Goal: Book appointment/travel/reservation

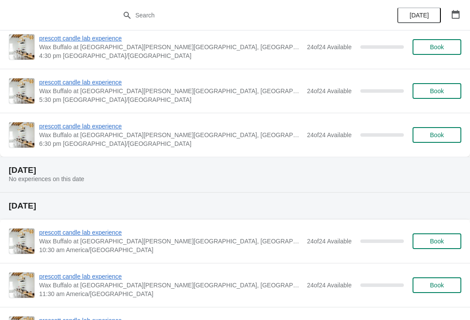
scroll to position [1920, 0]
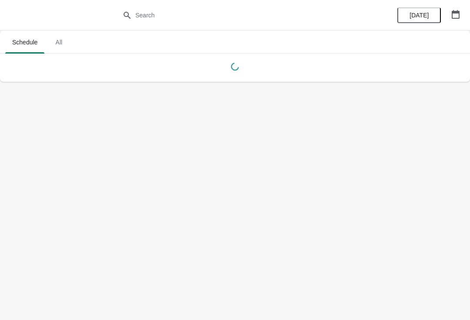
click at [468, 20] on div "[DATE]" at bounding box center [429, 15] width 83 height 30
click at [452, 21] on button "button" at bounding box center [456, 15] width 16 height 16
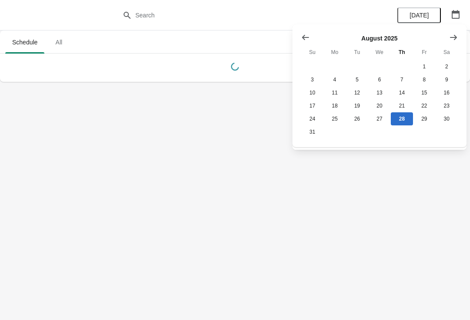
click at [453, 39] on icon "Show next month, September 2025" at bounding box center [453, 37] width 9 height 9
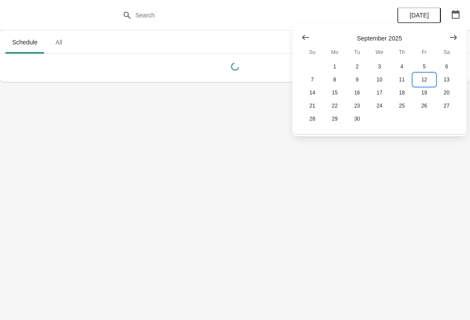
click at [429, 73] on button "12" at bounding box center [424, 79] width 22 height 13
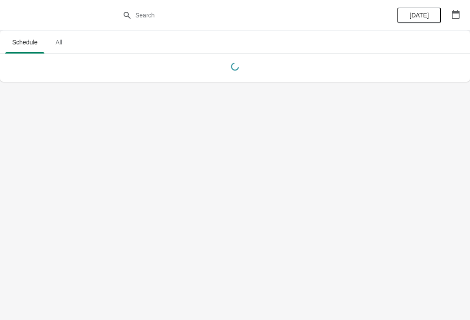
click at [466, 27] on div "[DATE]" at bounding box center [429, 15] width 83 height 30
click at [448, 11] on button "button" at bounding box center [456, 15] width 16 height 16
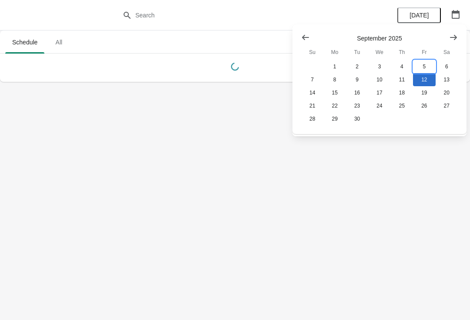
click at [420, 60] on button "5" at bounding box center [424, 66] width 22 height 13
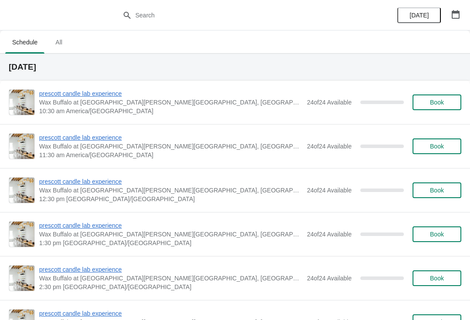
click at [431, 105] on span "Book" at bounding box center [437, 102] width 14 height 7
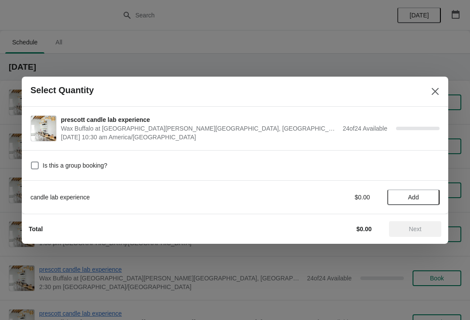
click at [408, 195] on span "Add" at bounding box center [413, 197] width 11 height 7
click at [410, 192] on div "1" at bounding box center [414, 196] width 52 height 9
click at [432, 201] on icon at bounding box center [428, 196] width 9 height 9
click at [416, 227] on span "Next" at bounding box center [415, 229] width 13 height 7
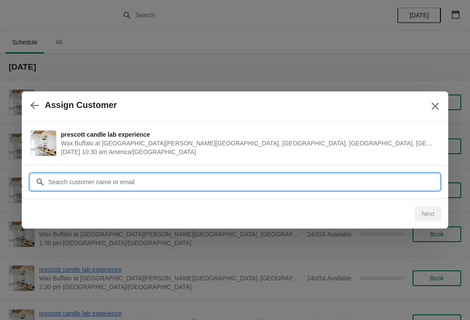
click at [300, 186] on input "Customer" at bounding box center [244, 182] width 392 height 16
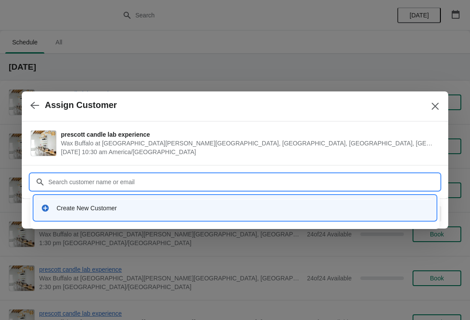
click at [87, 209] on div "Create New Customer" at bounding box center [243, 208] width 373 height 9
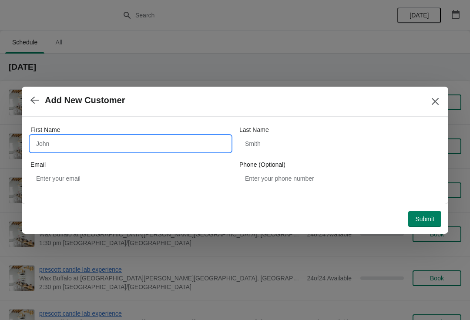
click at [141, 150] on input "First Name" at bounding box center [130, 144] width 200 height 16
type input "Dianne"
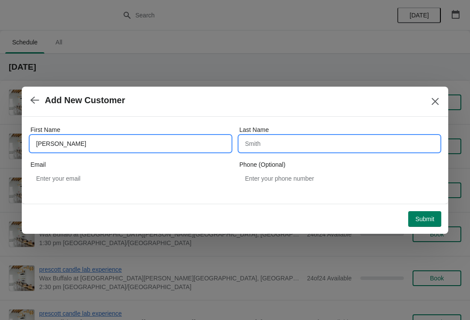
click at [302, 145] on input "Last Name" at bounding box center [340, 144] width 200 height 16
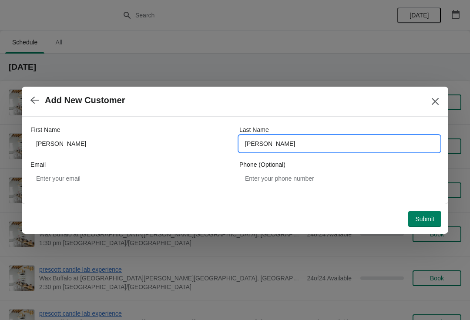
type input "Mcfayden"
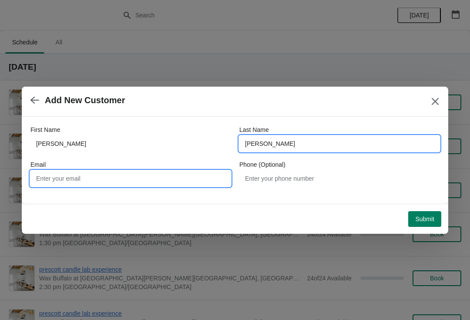
click at [126, 182] on input "Email" at bounding box center [130, 179] width 200 height 16
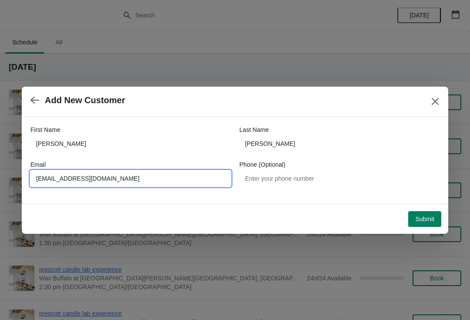
type input "Dolcemcflard@gmail.com"
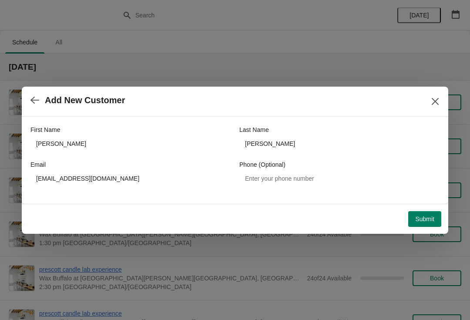
click at [425, 208] on div "Submit" at bounding box center [233, 217] width 416 height 19
click at [434, 218] on span "Submit" at bounding box center [424, 219] width 19 height 7
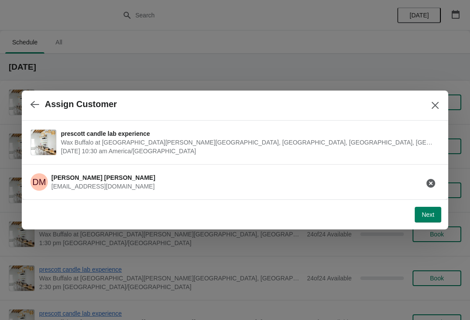
click at [422, 220] on button "Next" at bounding box center [428, 215] width 27 height 16
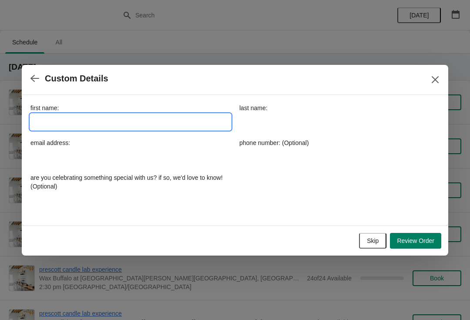
click at [168, 128] on input "first name:" at bounding box center [130, 122] width 200 height 16
type input "Candle"
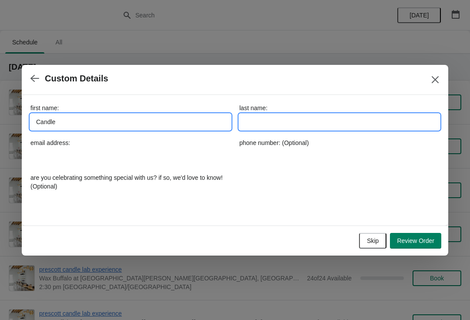
click at [308, 125] on input "last name:" at bounding box center [340, 122] width 200 height 16
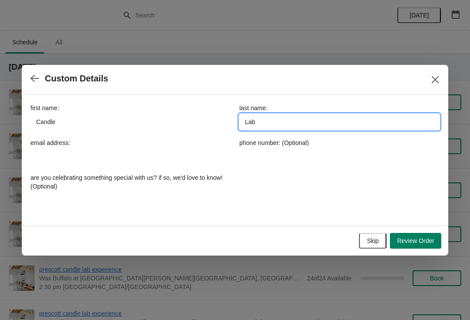
type input "Lab"
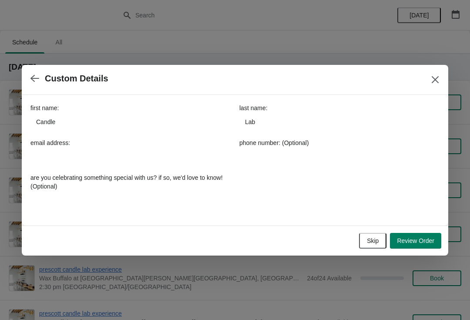
click at [130, 189] on label "are you celebrating something special with us? if so, we'd love to know! (Optio…" at bounding box center [130, 181] width 200 height 17
click at [130, 192] on input "are you celebrating something special with us? if so, we'd love to know! (Optio…" at bounding box center [130, 200] width 200 height 16
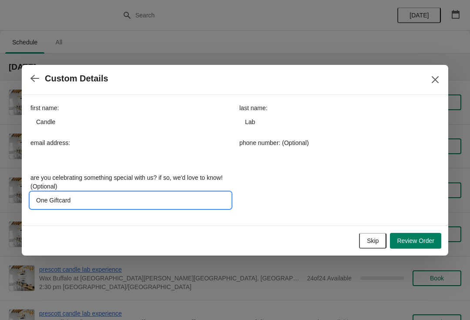
type input "One Giftcard"
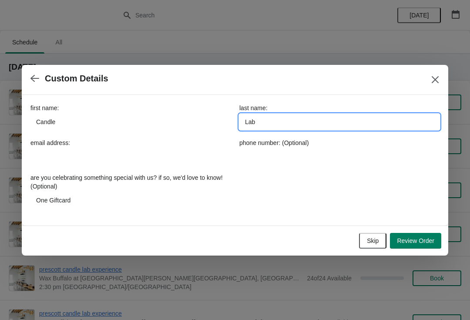
click at [306, 115] on input "Lab" at bounding box center [340, 122] width 200 height 16
click at [261, 122] on input "Lab" at bounding box center [340, 122] width 200 height 16
click at [257, 121] on input "Lab" at bounding box center [340, 122] width 200 height 16
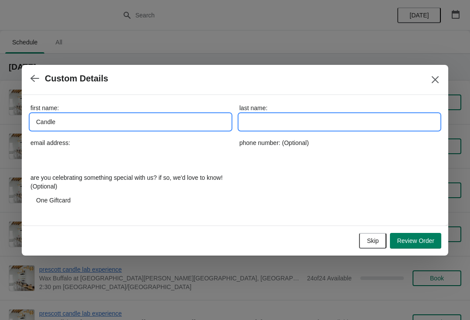
click at [171, 122] on input "Candle" at bounding box center [130, 122] width 200 height 16
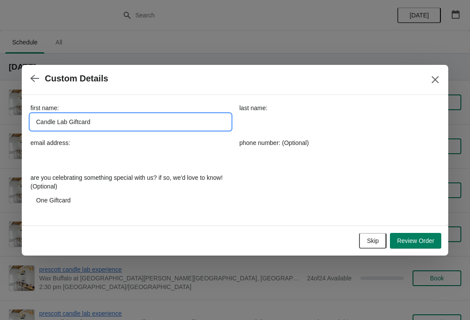
type input "Candle Lab Giftcard"
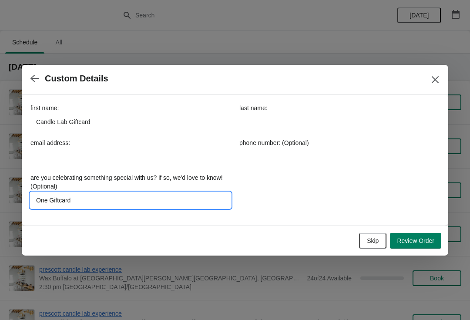
click at [134, 203] on input "One Giftcard" at bounding box center [130, 200] width 200 height 16
type input "One Giftcard. One is needing paid for in store"
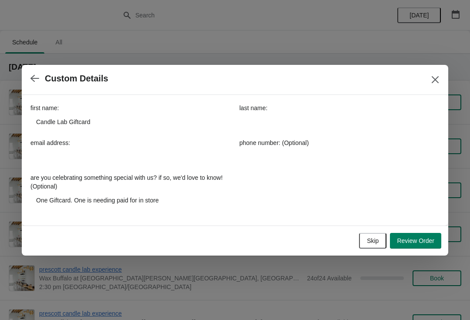
click at [421, 235] on button "Review Order" at bounding box center [415, 241] width 51 height 16
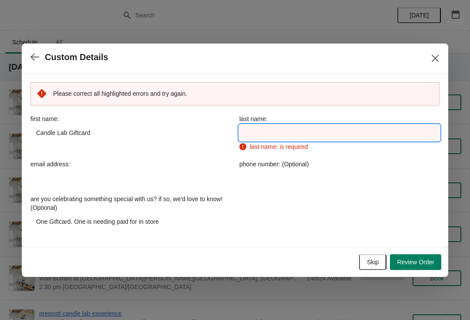
click at [311, 135] on input "last name:" at bounding box center [340, 133] width 200 height 16
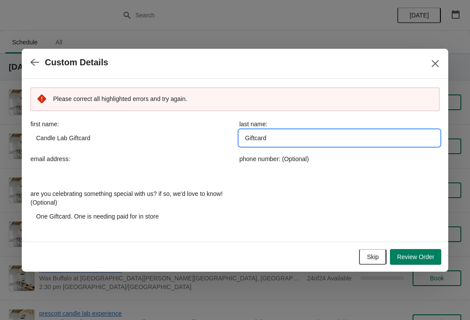
type input "Giftcard"
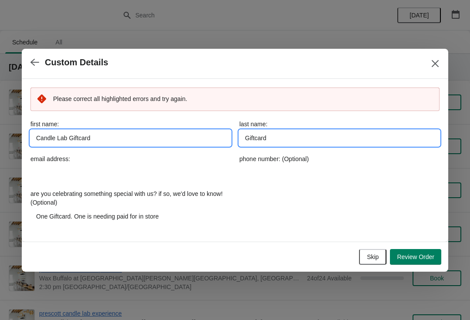
click at [153, 140] on input "Candle Lab Giftcard" at bounding box center [130, 138] width 200 height 16
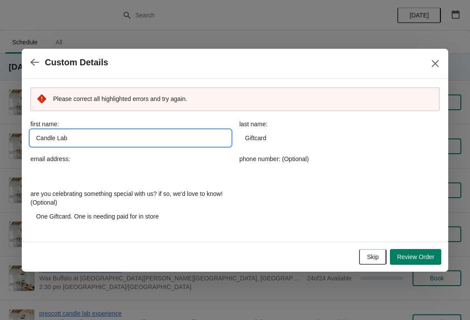
type input "Candle Lab"
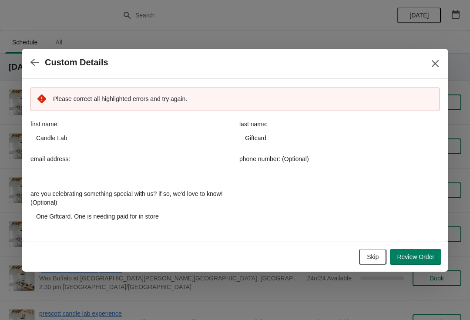
click at [426, 249] on button "Review Order" at bounding box center [415, 257] width 51 height 16
